Goal: Task Accomplishment & Management: Use online tool/utility

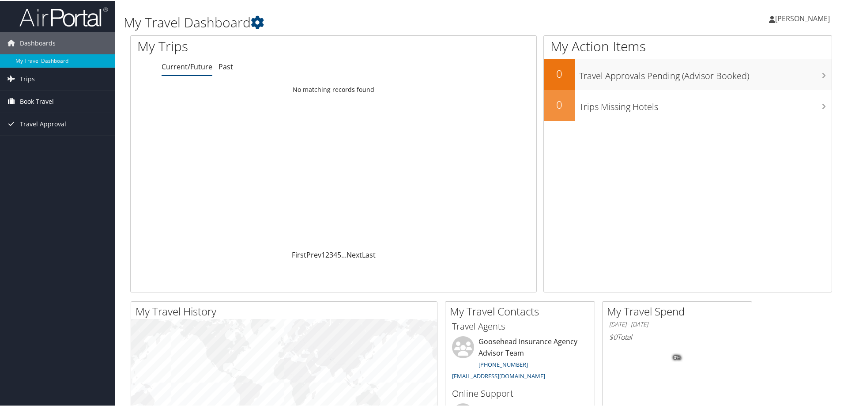
click at [37, 101] on span "Book Travel" at bounding box center [37, 101] width 34 height 22
click at [46, 118] on link "Agent Booking Request" at bounding box center [57, 118] width 115 height 13
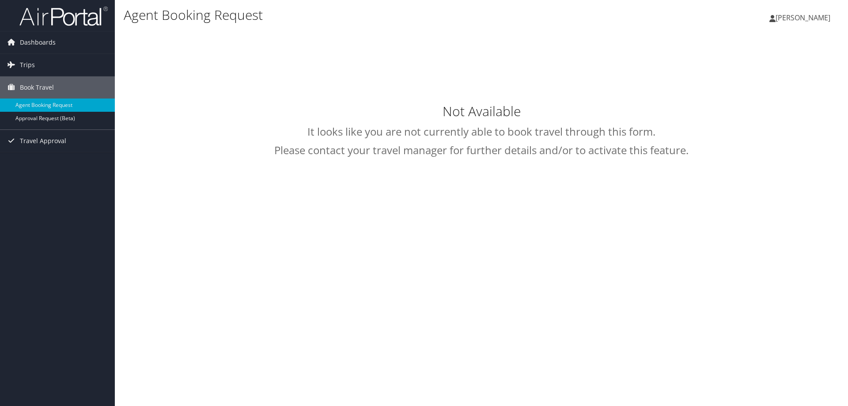
select select "trips@cbtravel.com"
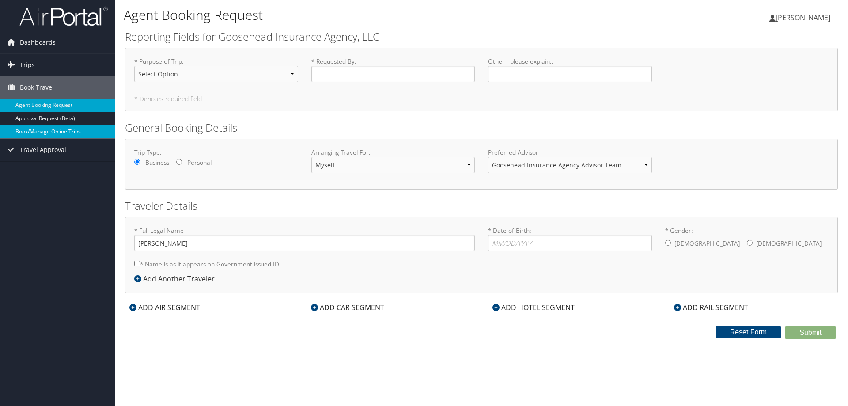
click at [60, 135] on link "Book/Manage Online Trips" at bounding box center [57, 131] width 115 height 13
click at [50, 151] on span "Travel Approval" at bounding box center [43, 150] width 46 height 22
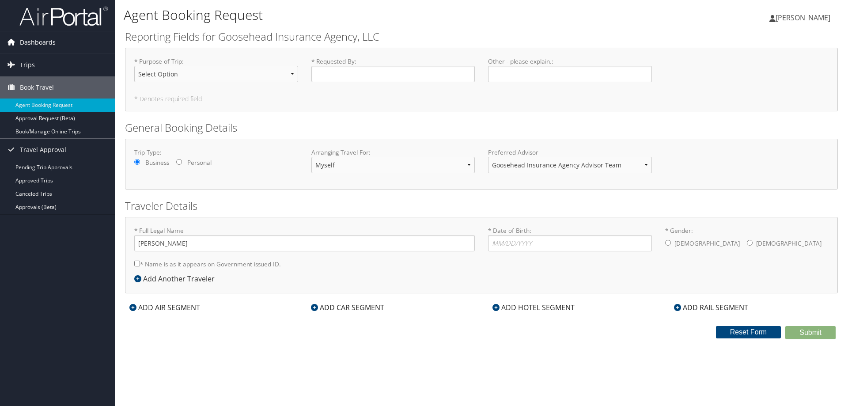
click at [32, 38] on span "Dashboards" at bounding box center [38, 42] width 36 height 22
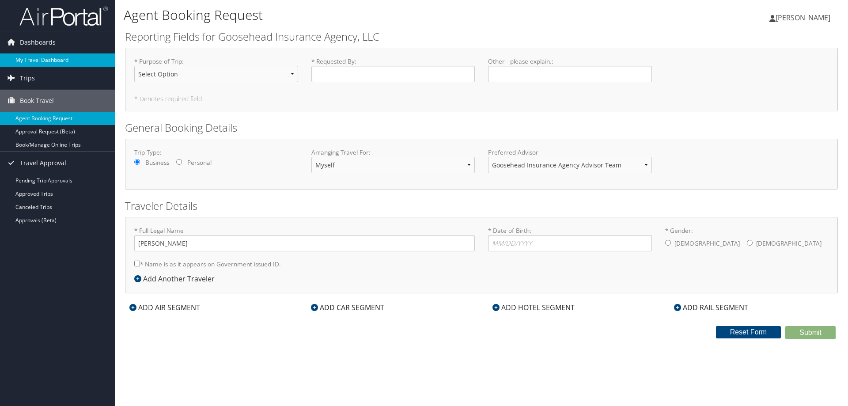
click at [53, 58] on link "My Travel Dashboard" at bounding box center [57, 59] width 115 height 13
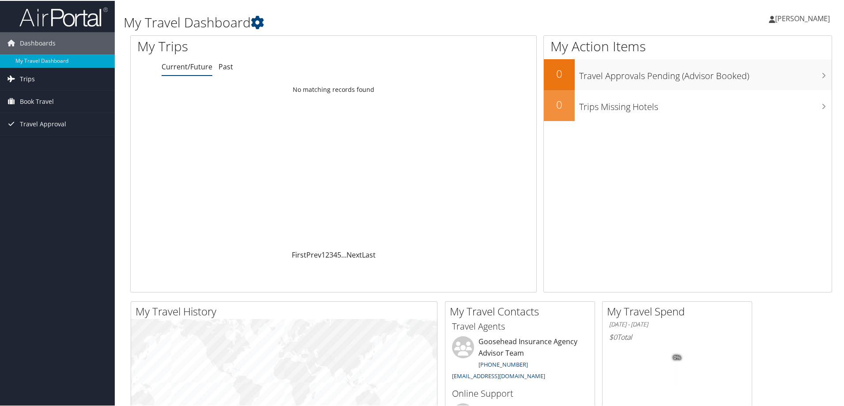
click at [62, 79] on link "Trips" at bounding box center [57, 78] width 115 height 22
click at [59, 96] on link "Current/Future Trips" at bounding box center [57, 95] width 115 height 13
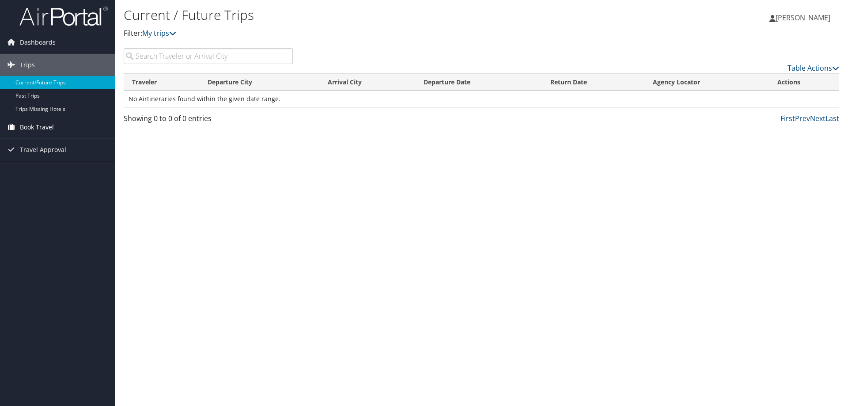
click at [51, 122] on span "Book Travel" at bounding box center [37, 127] width 34 height 22
click at [55, 167] on link "Book/Manage Online Trips" at bounding box center [57, 171] width 115 height 13
